Goal: Transaction & Acquisition: Purchase product/service

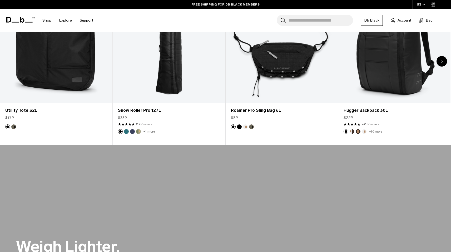
scroll to position [339, 0]
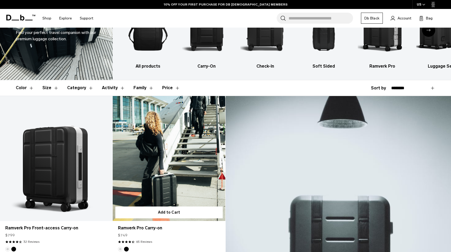
click at [145, 149] on link "Ramverk Pro Carry-on" at bounding box center [169, 158] width 112 height 125
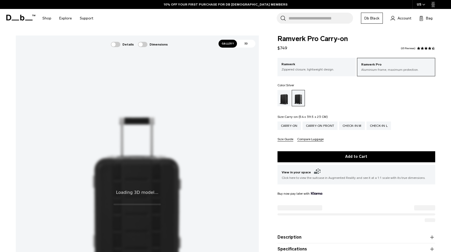
scroll to position [9, 0]
